Goal: Communication & Community: Share content

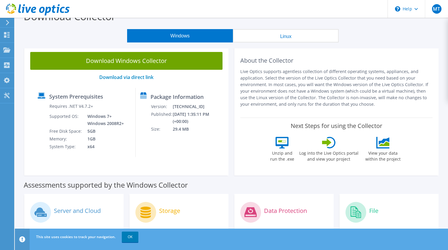
scroll to position [15, 0]
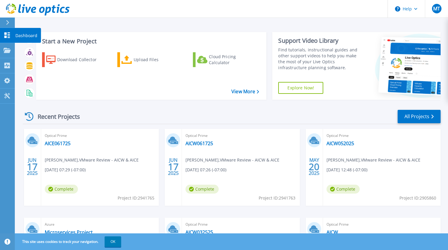
click at [3, 33] on link "Dashboard Dashboard" at bounding box center [7, 35] width 15 height 15
click at [6, 47] on link "Projects Projects" at bounding box center [7, 50] width 15 height 15
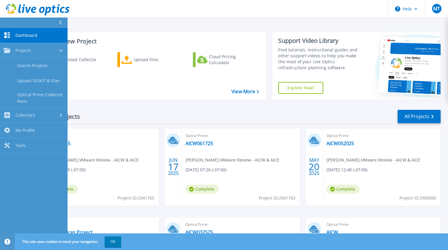
click at [9, 35] on icon at bounding box center [7, 35] width 7 height 6
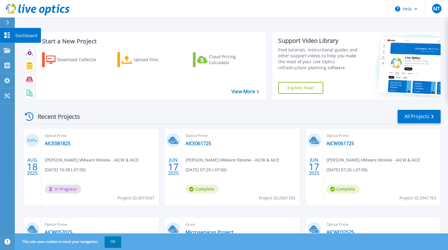
click at [5, 36] on icon at bounding box center [7, 35] width 6 height 6
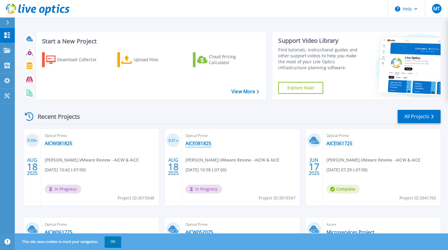
click at [195, 145] on link "AICE081825" at bounding box center [199, 143] width 26 height 6
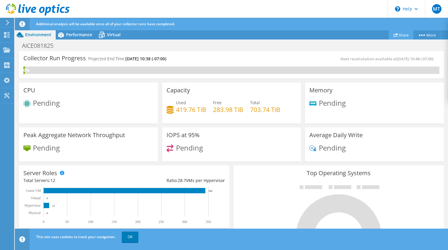
click at [399, 36] on link "Share" at bounding box center [401, 34] width 25 height 9
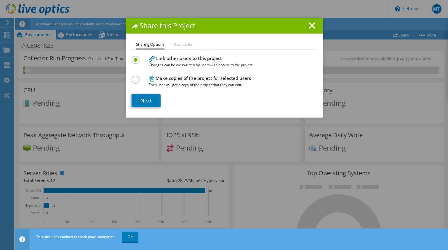
click at [181, 43] on li "Recipients" at bounding box center [183, 44] width 18 height 7
click at [139, 77] on label at bounding box center [137, 76] width 10 height 1
click at [0, 0] on input "radio" at bounding box center [0, 0] width 0 height 0
click at [139, 57] on label at bounding box center [137, 56] width 10 height 1
click at [0, 0] on input "radio" at bounding box center [0, 0] width 0 height 0
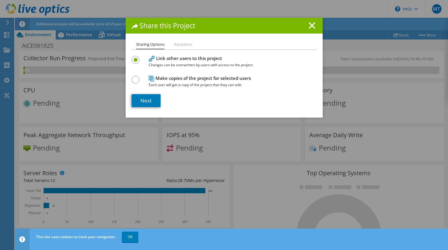
click at [137, 77] on label at bounding box center [137, 76] width 10 height 1
click at [0, 0] on input "radio" at bounding box center [0, 0] width 0 height 0
click at [148, 100] on link "Next" at bounding box center [146, 100] width 29 height 13
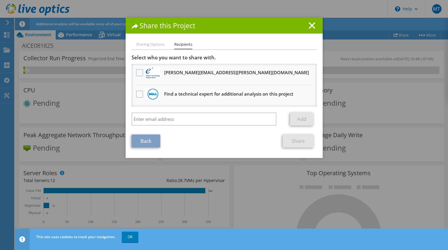
click at [148, 138] on link "Back" at bounding box center [146, 140] width 29 height 13
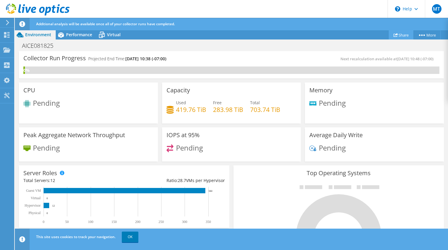
click at [399, 34] on link "Share" at bounding box center [401, 34] width 25 height 9
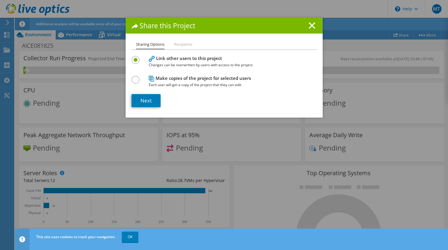
click at [134, 77] on label at bounding box center [137, 76] width 10 height 1
click at [0, 0] on input "radio" at bounding box center [0, 0] width 0 height 0
click at [149, 98] on link "Next" at bounding box center [146, 100] width 29 height 13
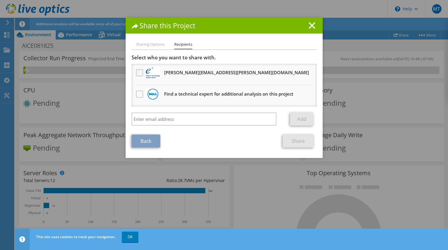
click at [139, 74] on label at bounding box center [140, 72] width 9 height 7
click at [0, 0] on input "checkbox" at bounding box center [0, 0] width 0 height 0
click at [300, 140] on link "Share" at bounding box center [298, 140] width 31 height 13
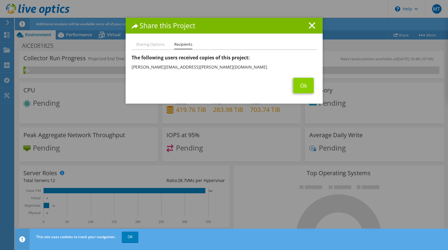
click at [304, 85] on link "Ok" at bounding box center [303, 85] width 20 height 15
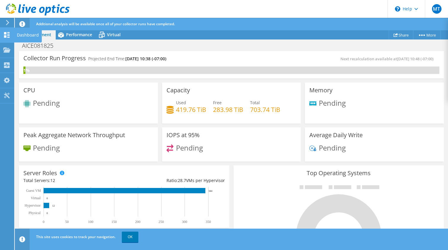
click at [5, 36] on use at bounding box center [7, 35] width 6 height 6
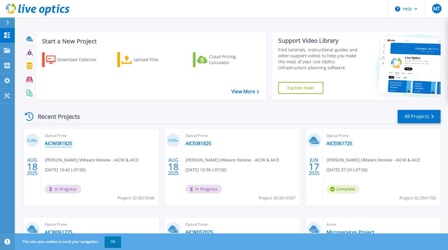
click at [63, 144] on link "AICW081825" at bounding box center [59, 143] width 28 height 6
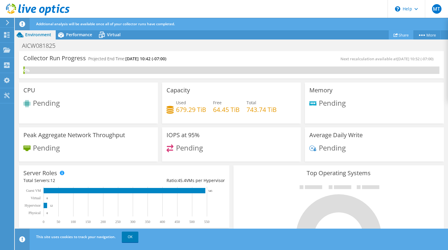
click at [398, 36] on link "Share" at bounding box center [401, 34] width 25 height 9
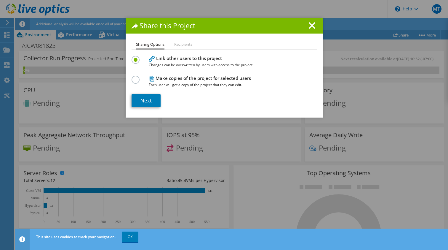
click at [138, 77] on label at bounding box center [137, 76] width 10 height 1
click at [0, 0] on input "radio" at bounding box center [0, 0] width 0 height 0
click at [151, 102] on link "Next" at bounding box center [146, 100] width 29 height 13
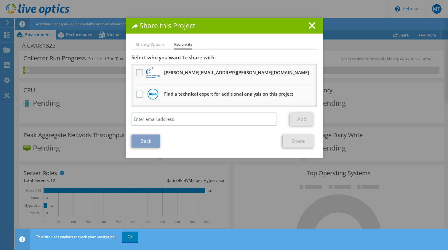
click at [138, 73] on label at bounding box center [140, 72] width 9 height 7
click at [0, 0] on input "checkbox" at bounding box center [0, 0] width 0 height 0
click at [297, 141] on link "Share" at bounding box center [298, 140] width 31 height 13
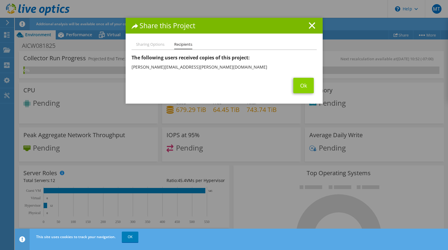
click at [299, 87] on link "Ok" at bounding box center [303, 85] width 20 height 15
